Goal: Task Accomplishment & Management: Use online tool/utility

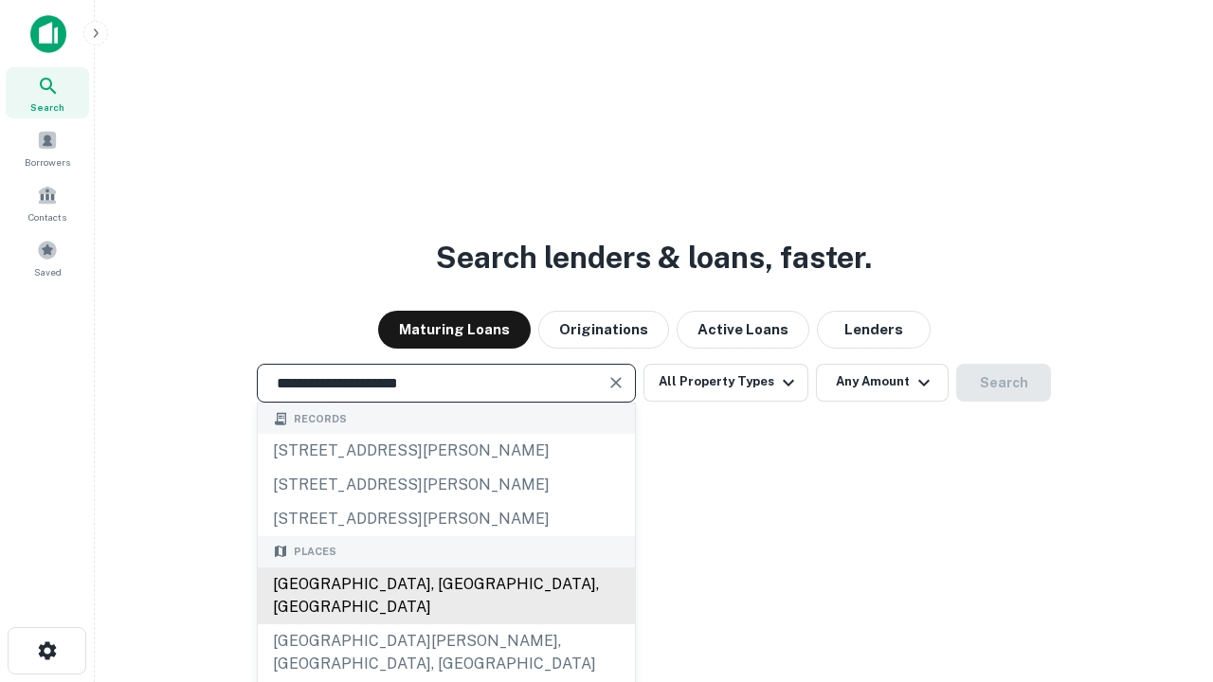
click at [445, 624] on div "[GEOGRAPHIC_DATA], [GEOGRAPHIC_DATA], [GEOGRAPHIC_DATA]" at bounding box center [446, 596] width 377 height 57
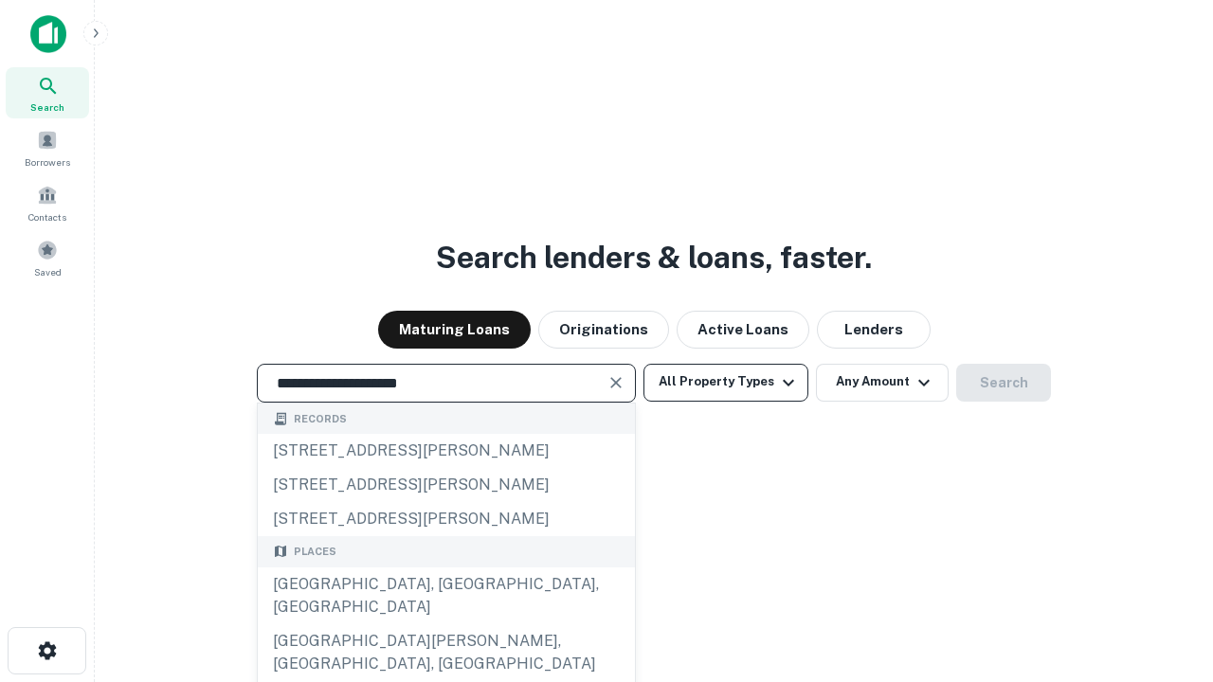
type input "**********"
click at [726, 382] on button "All Property Types" at bounding box center [725, 383] width 165 height 38
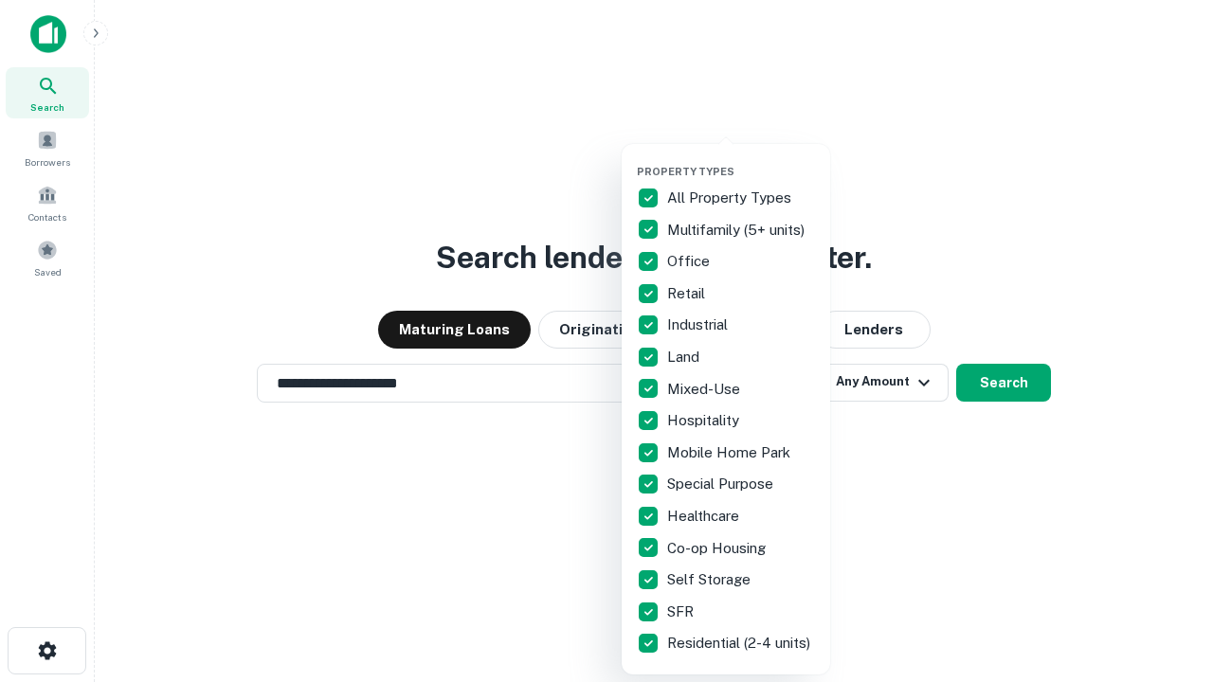
click at [741, 159] on button "button" at bounding box center [741, 159] width 208 height 1
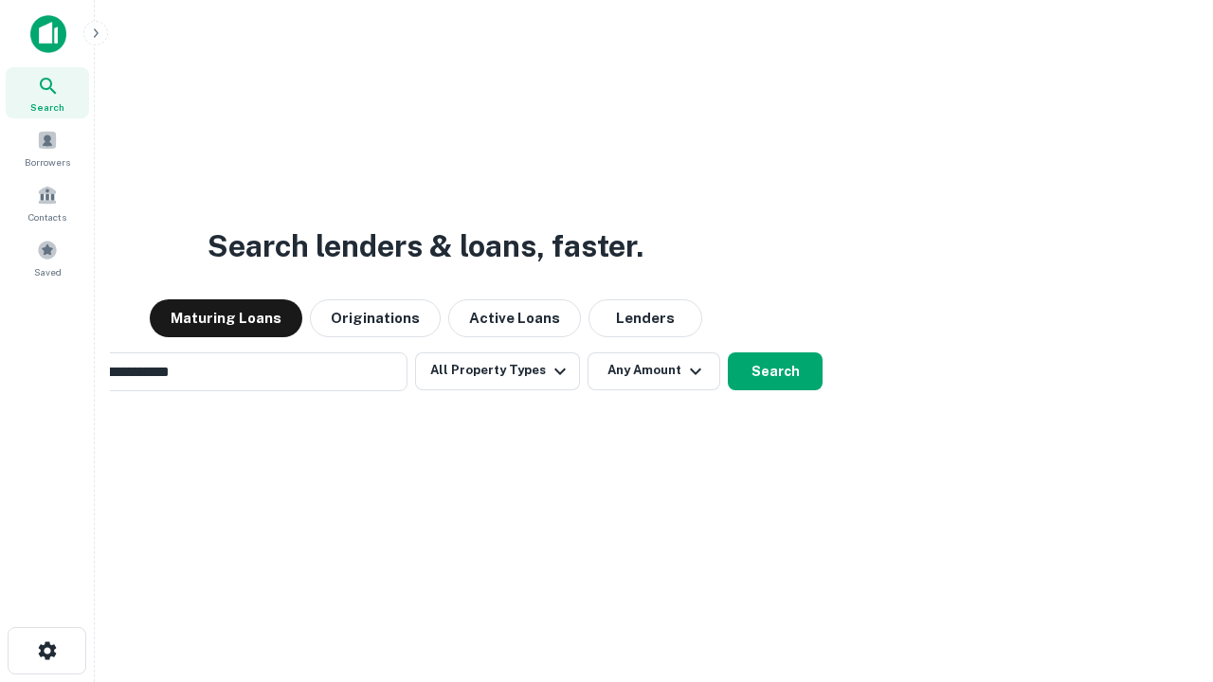
scroll to position [29, 0]
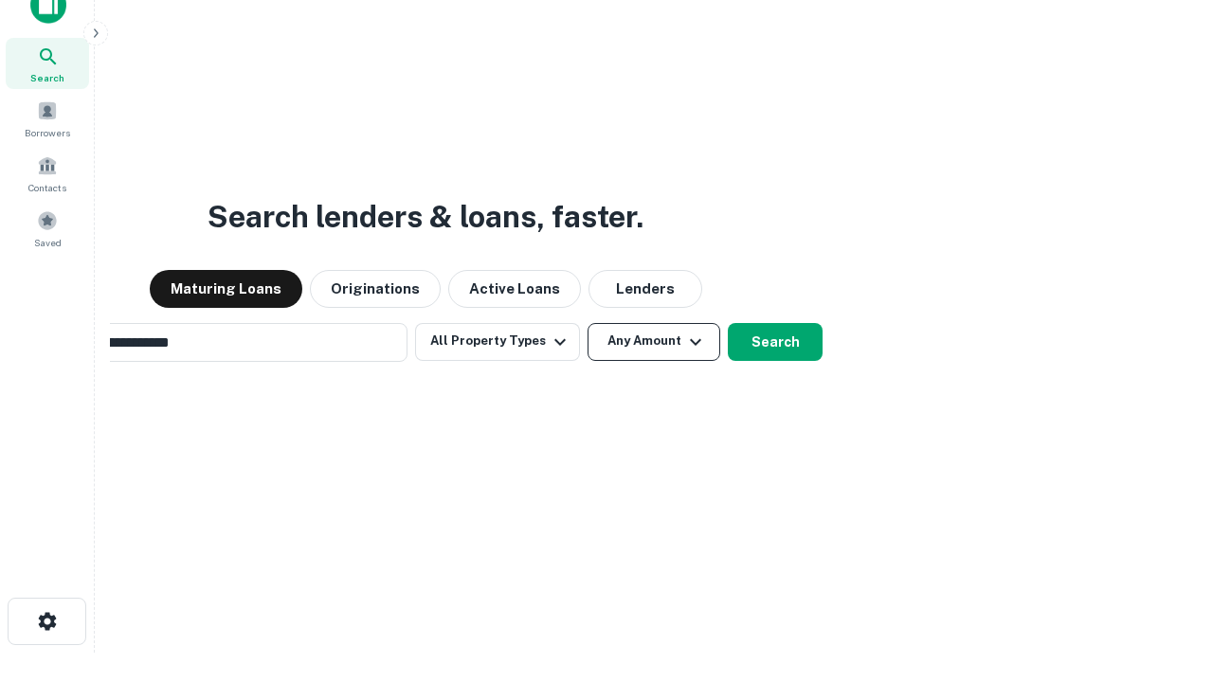
click at [587, 323] on button "Any Amount" at bounding box center [653, 342] width 133 height 38
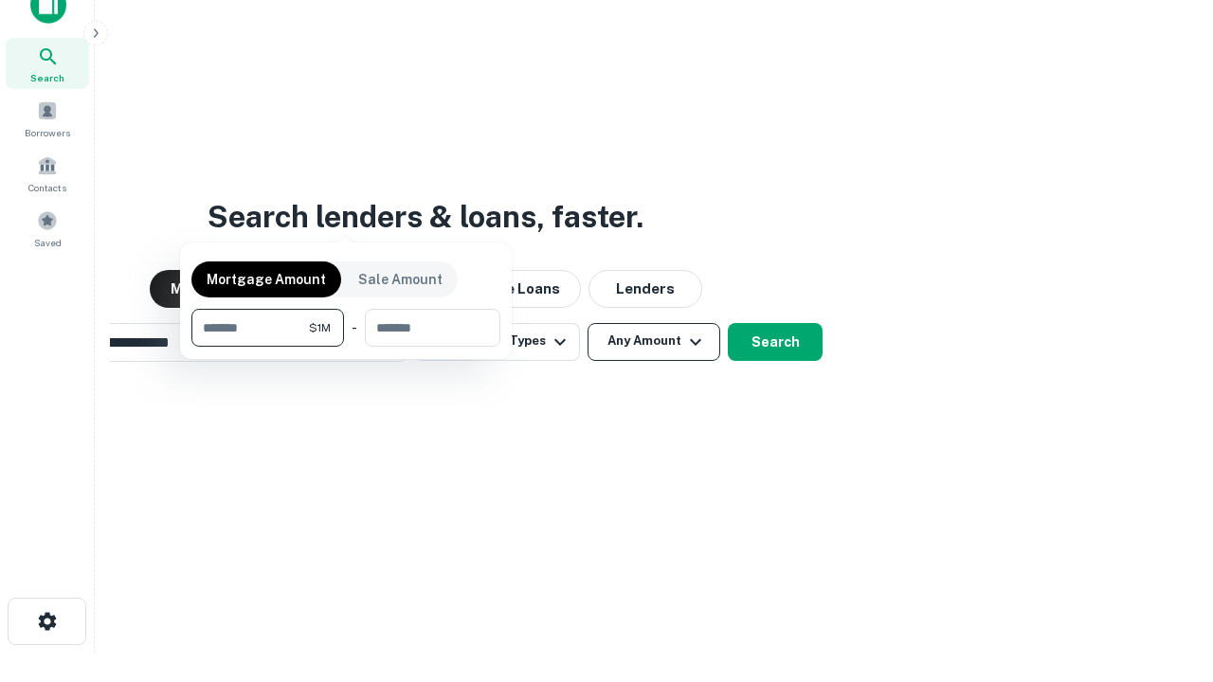
scroll to position [30, 0]
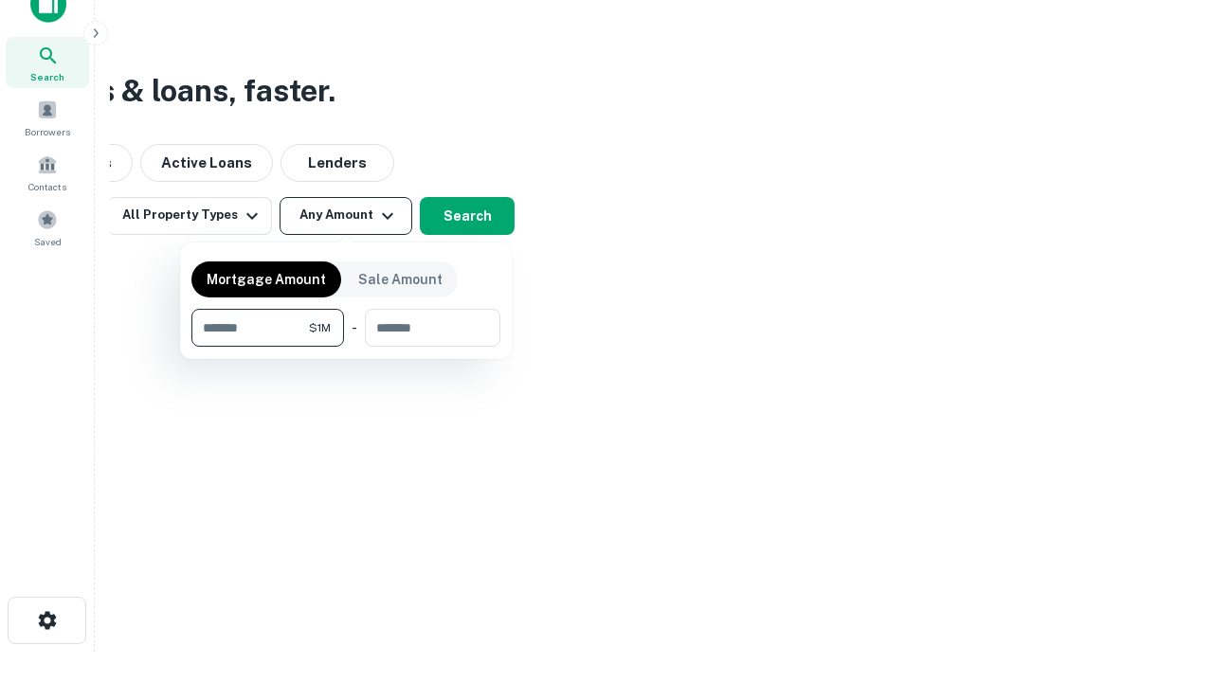
type input "*******"
click at [346, 347] on button "button" at bounding box center [345, 347] width 309 height 1
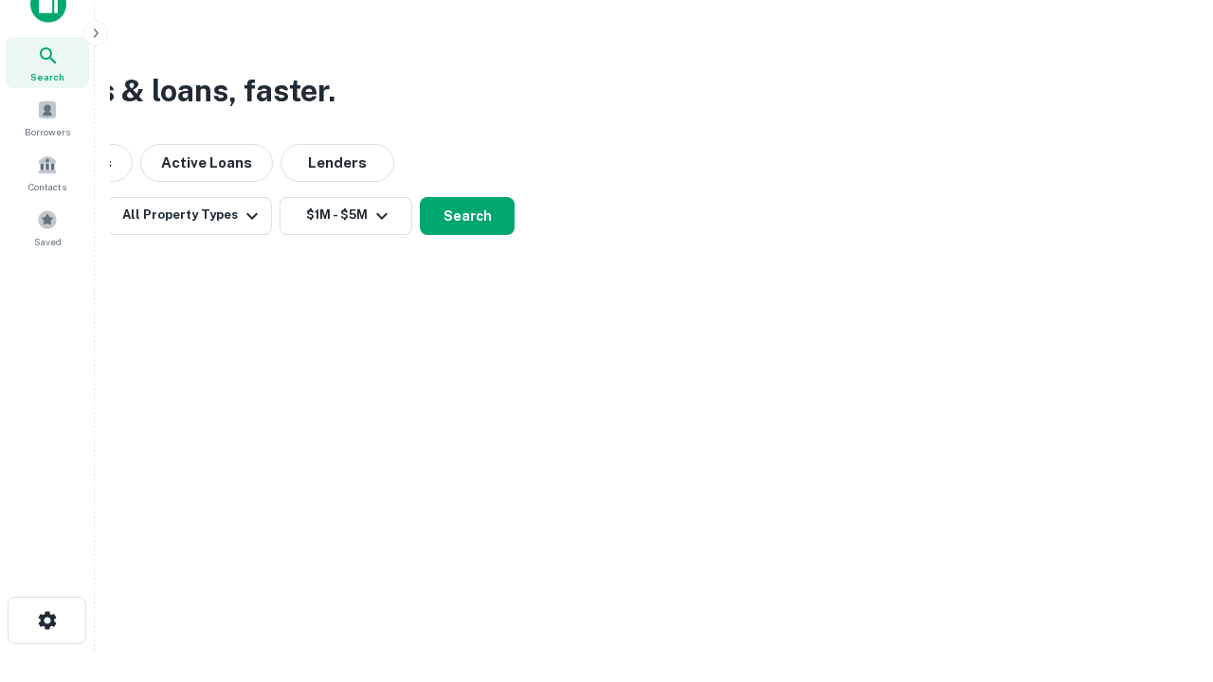
scroll to position [29, 0]
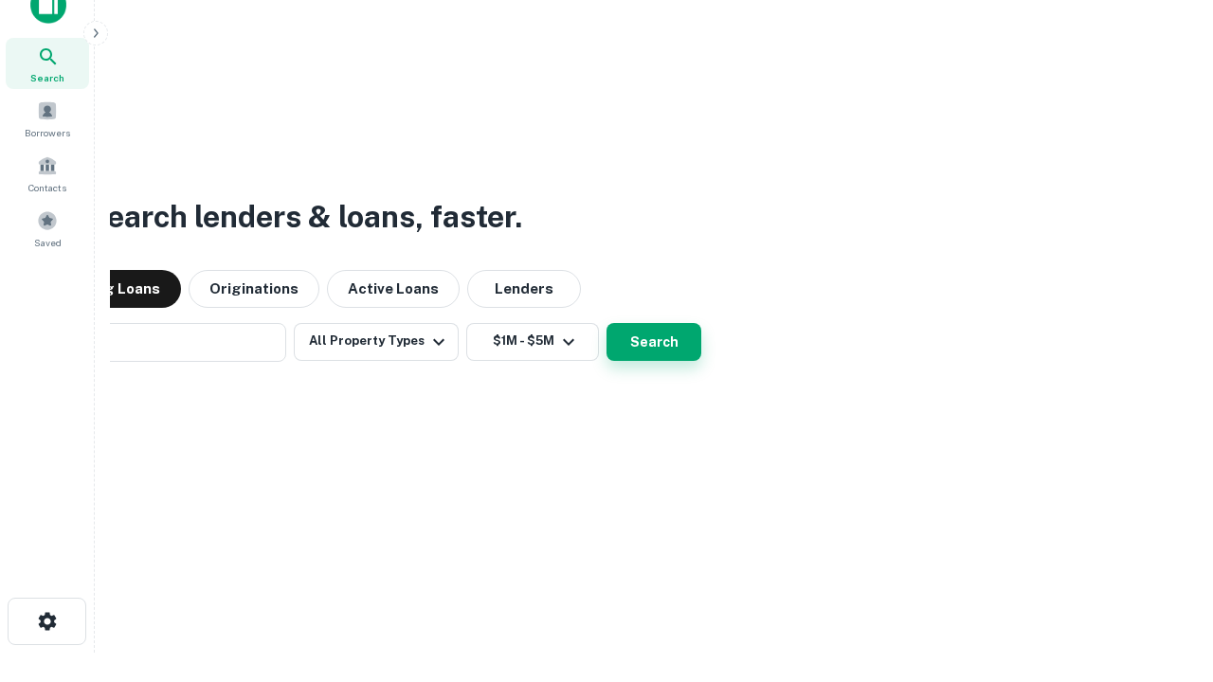
click at [606, 323] on button "Search" at bounding box center [653, 342] width 95 height 38
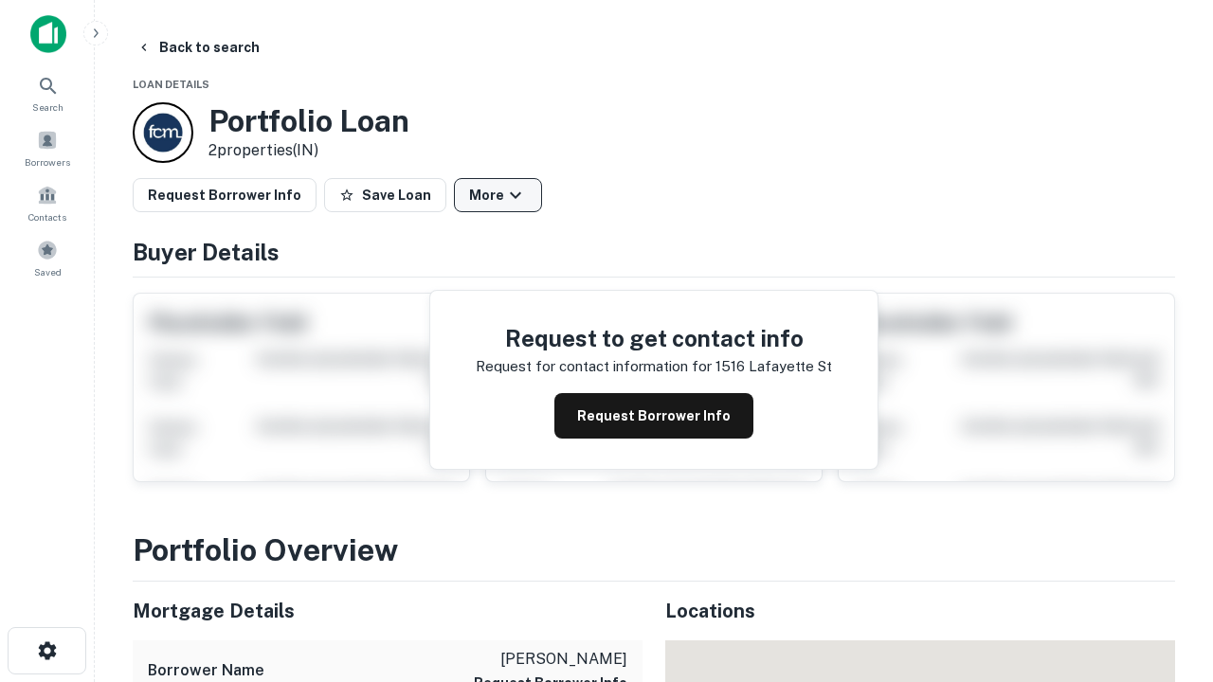
click at [497, 195] on button "More" at bounding box center [498, 195] width 88 height 34
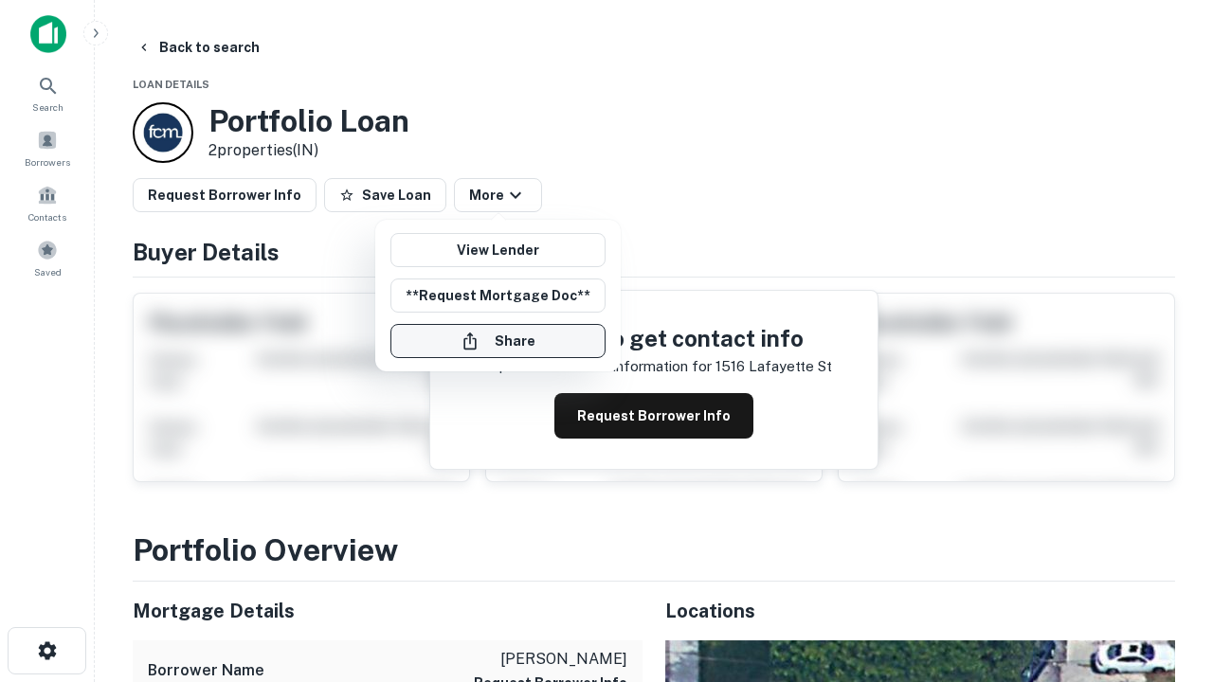
click at [497, 341] on button "Share" at bounding box center [497, 341] width 215 height 34
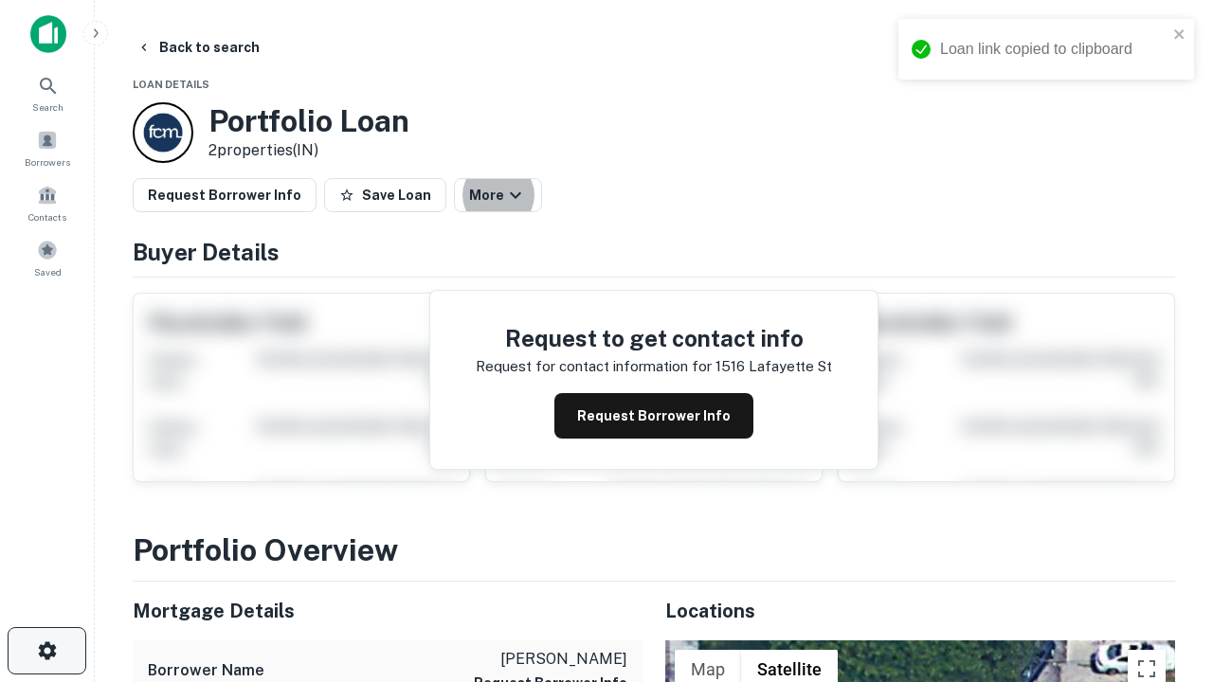
click at [46, 651] on icon "button" at bounding box center [47, 651] width 23 height 23
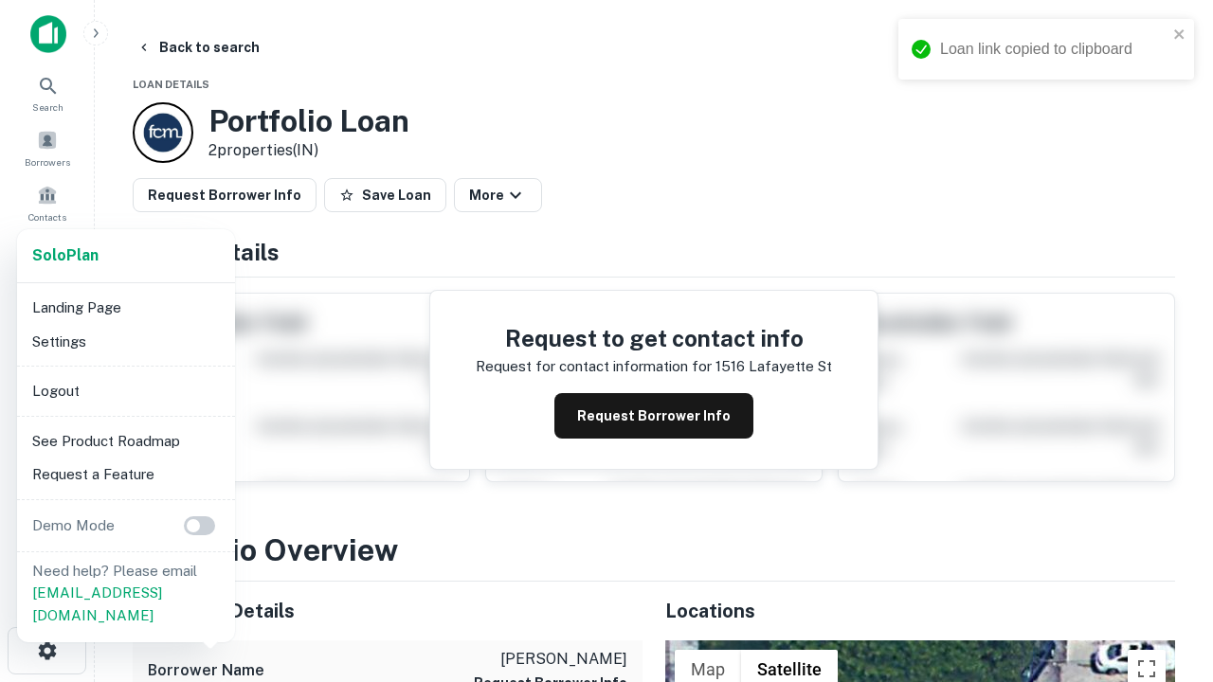
click at [125, 390] on li "Logout" at bounding box center [126, 391] width 203 height 34
